Goal: Navigation & Orientation: Find specific page/section

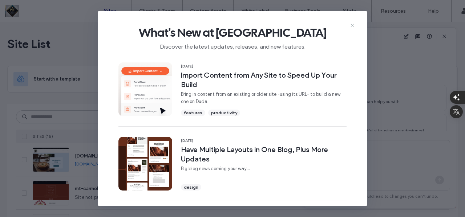
scroll to position [62, 0]
click at [352, 24] on icon at bounding box center [352, 26] width 6 height 6
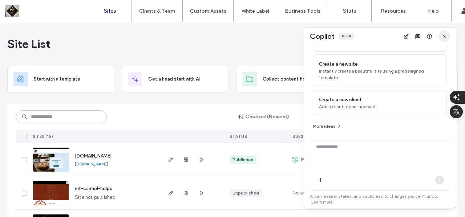
click at [446, 36] on icon "button" at bounding box center [444, 36] width 6 height 6
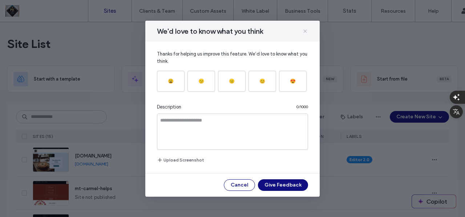
click at [306, 29] on icon at bounding box center [305, 31] width 6 height 6
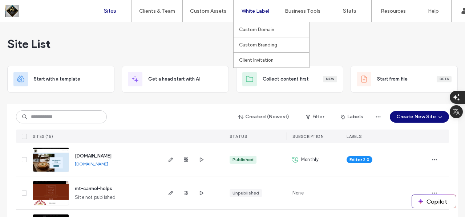
click at [252, 10] on label "White Label" at bounding box center [255, 11] width 28 height 6
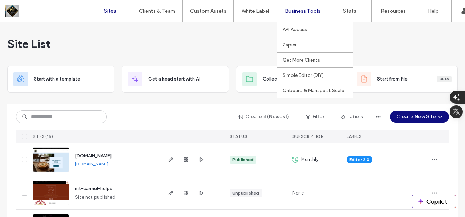
click at [300, 13] on label "Business Tools" at bounding box center [303, 11] width 36 height 6
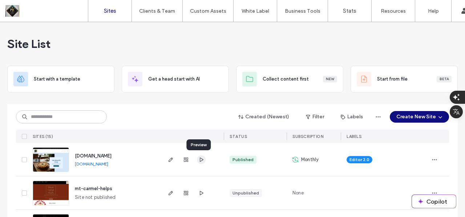
click at [200, 159] on use "button" at bounding box center [202, 159] width 4 height 4
